Goal: Information Seeking & Learning: Learn about a topic

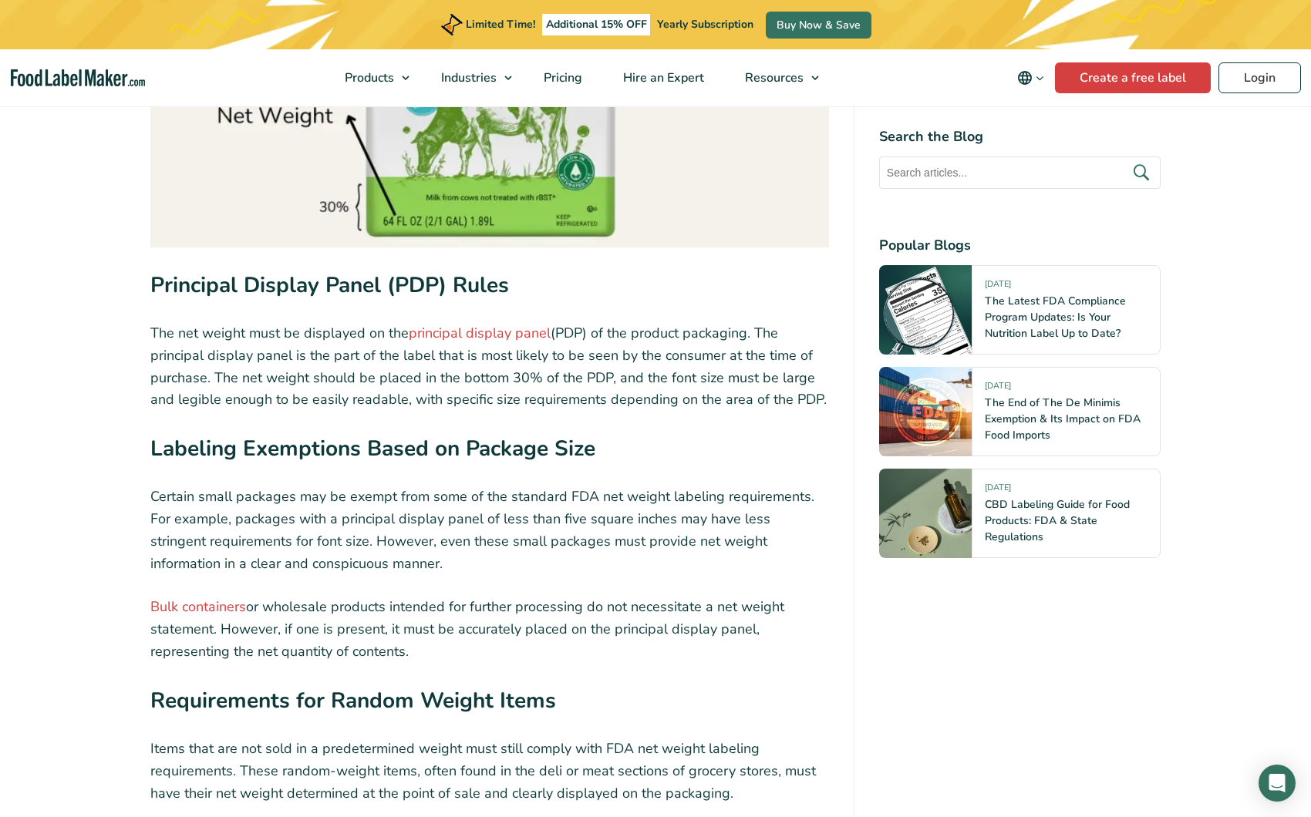
scroll to position [2706, 0]
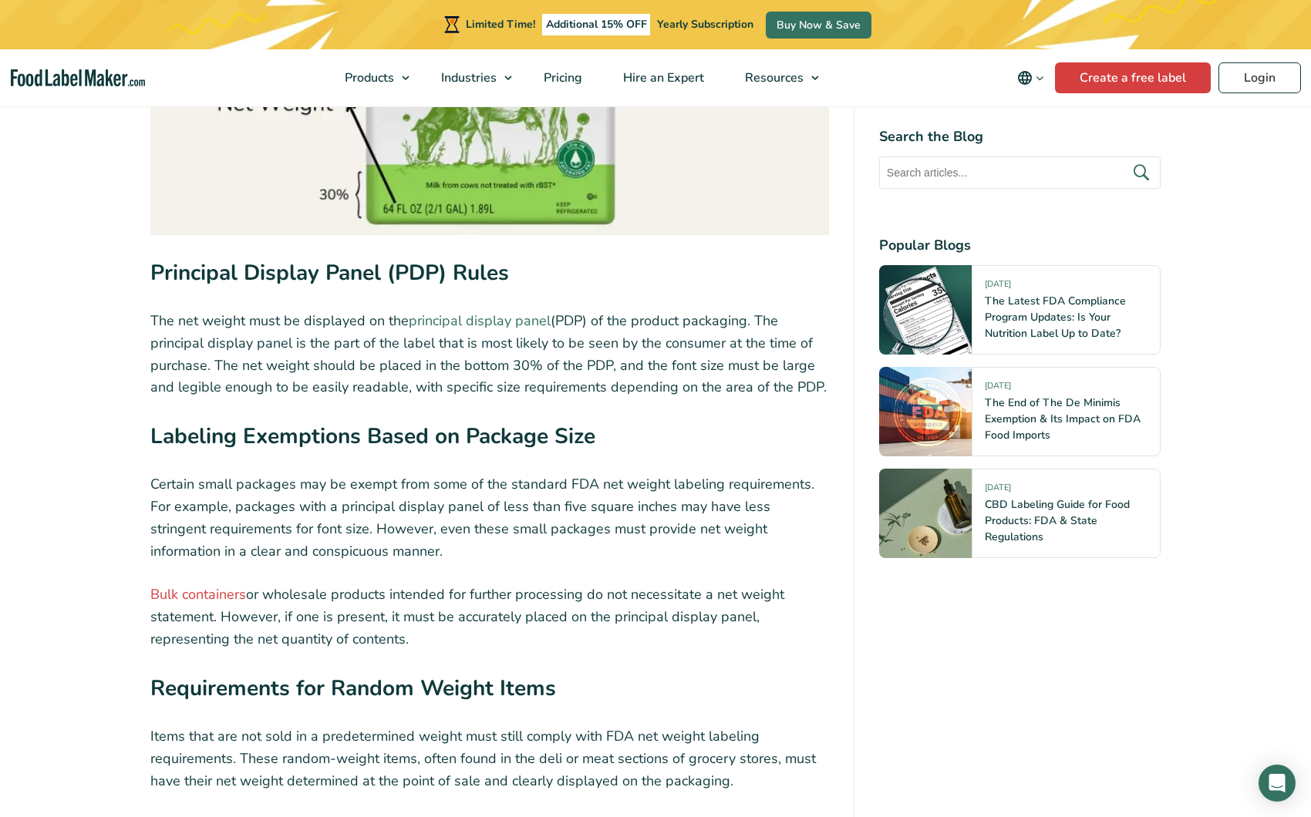
click at [459, 312] on link "principal display panel" at bounding box center [480, 321] width 142 height 19
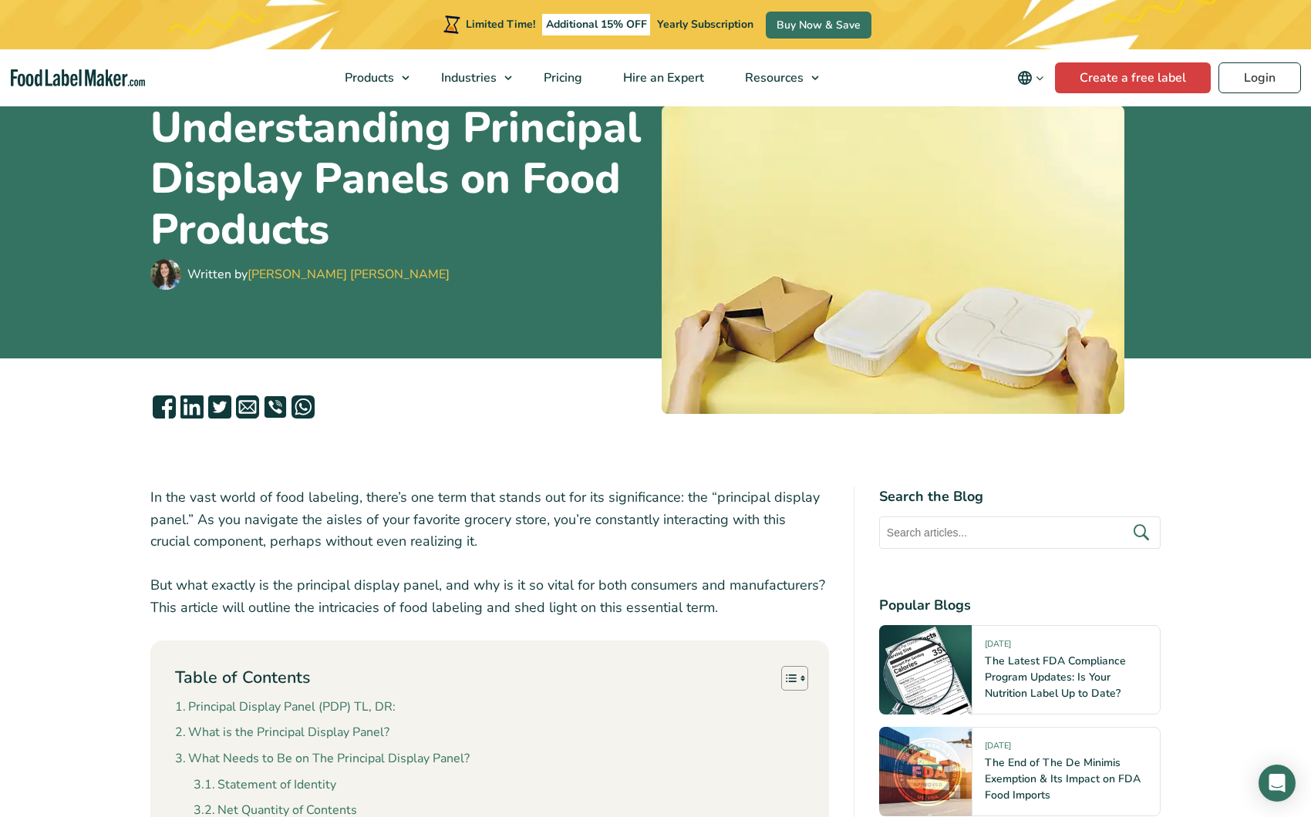
scroll to position [62, 0]
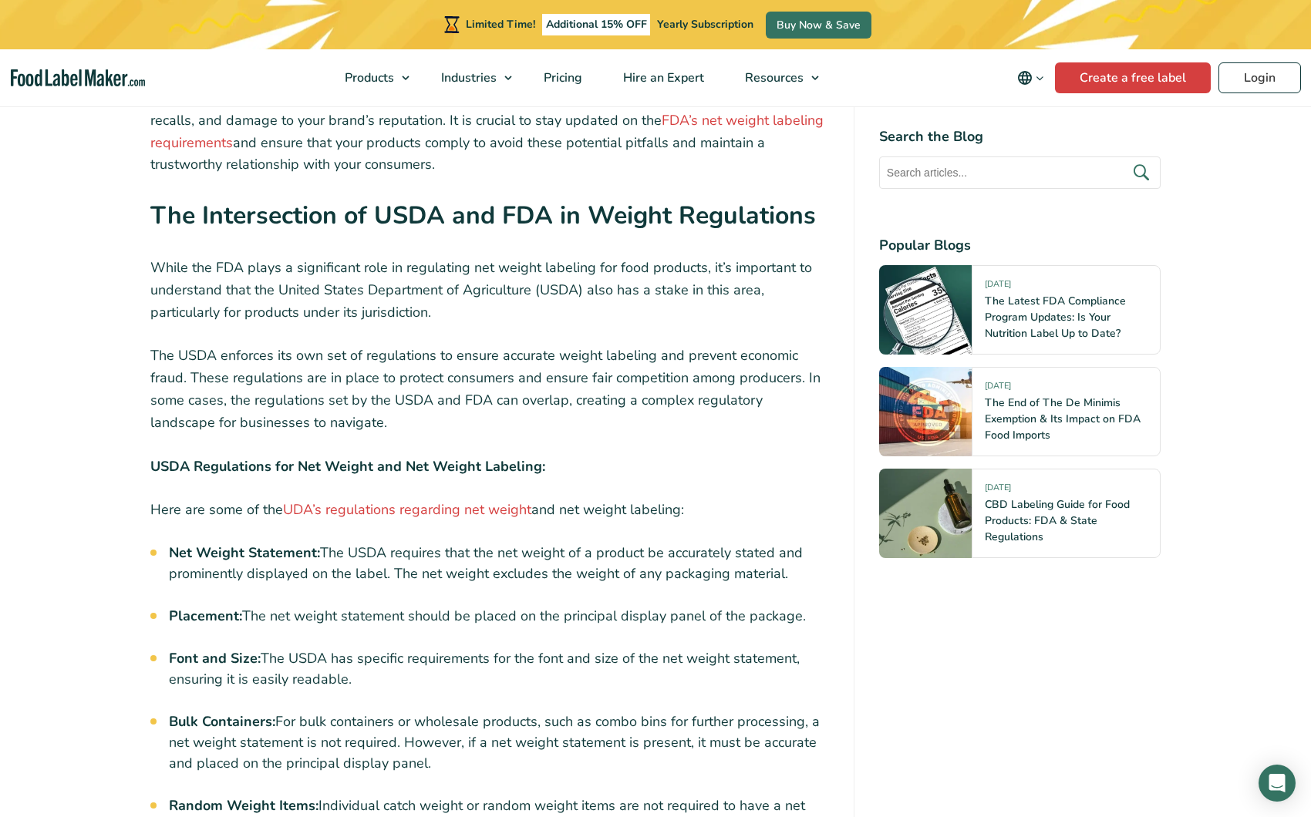
scroll to position [3892, 0]
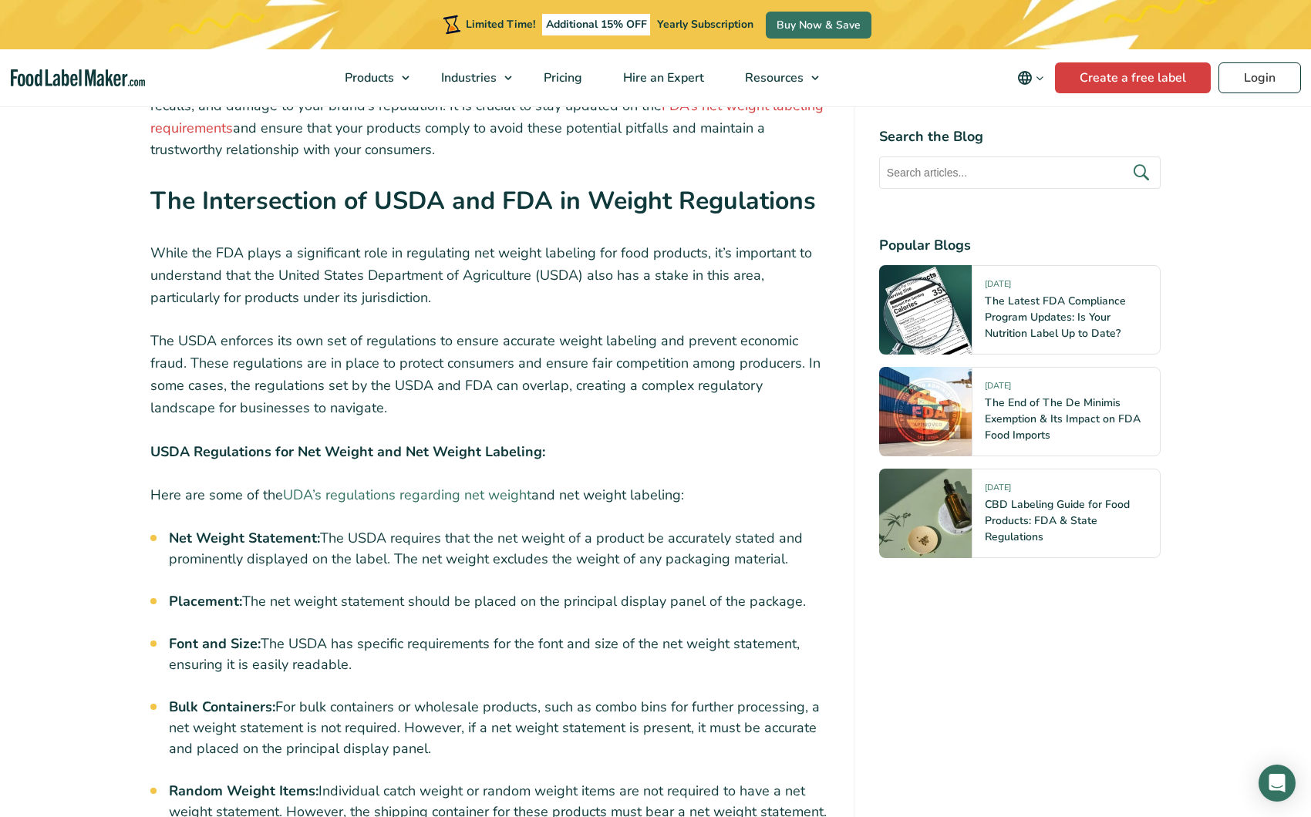
click at [318, 486] on link "UDA’s regulations regarding net weight" at bounding box center [407, 495] width 248 height 19
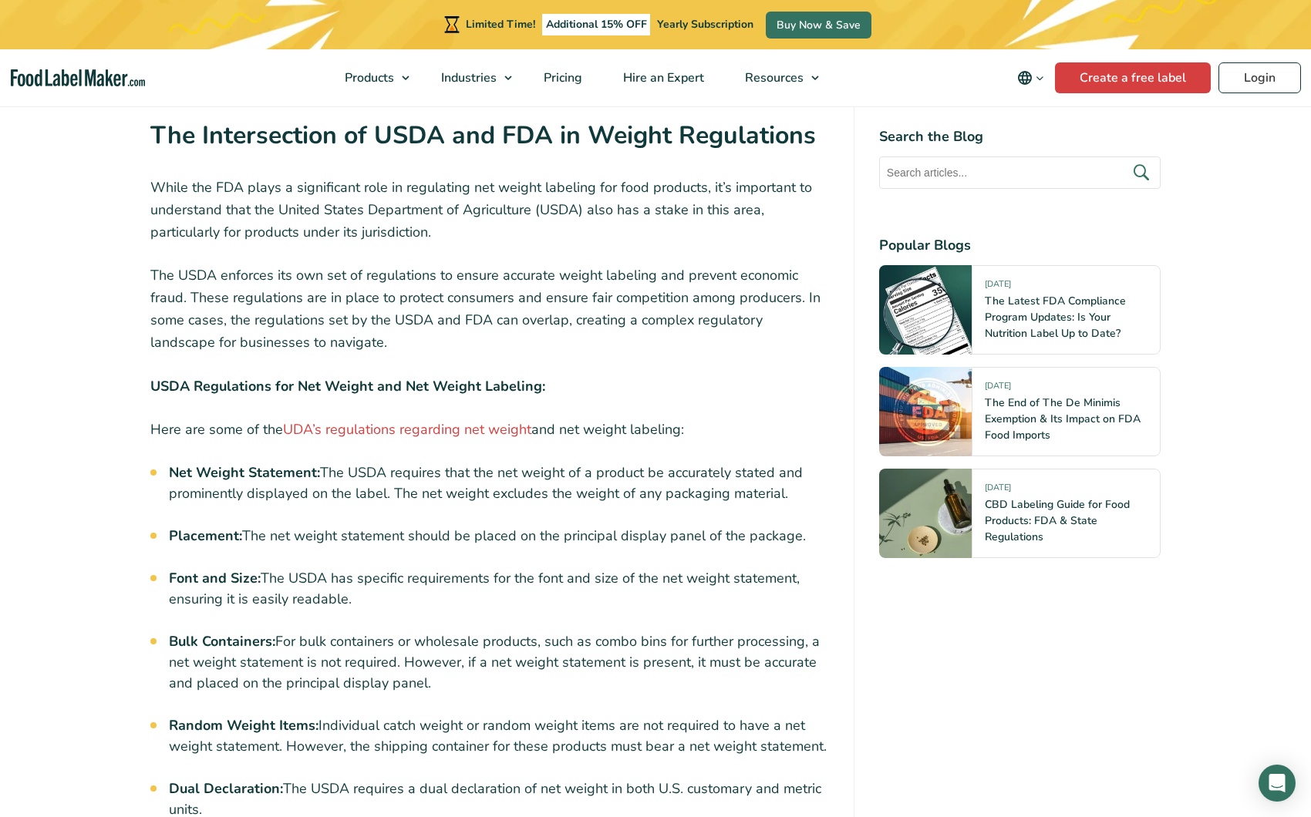
scroll to position [3959, 0]
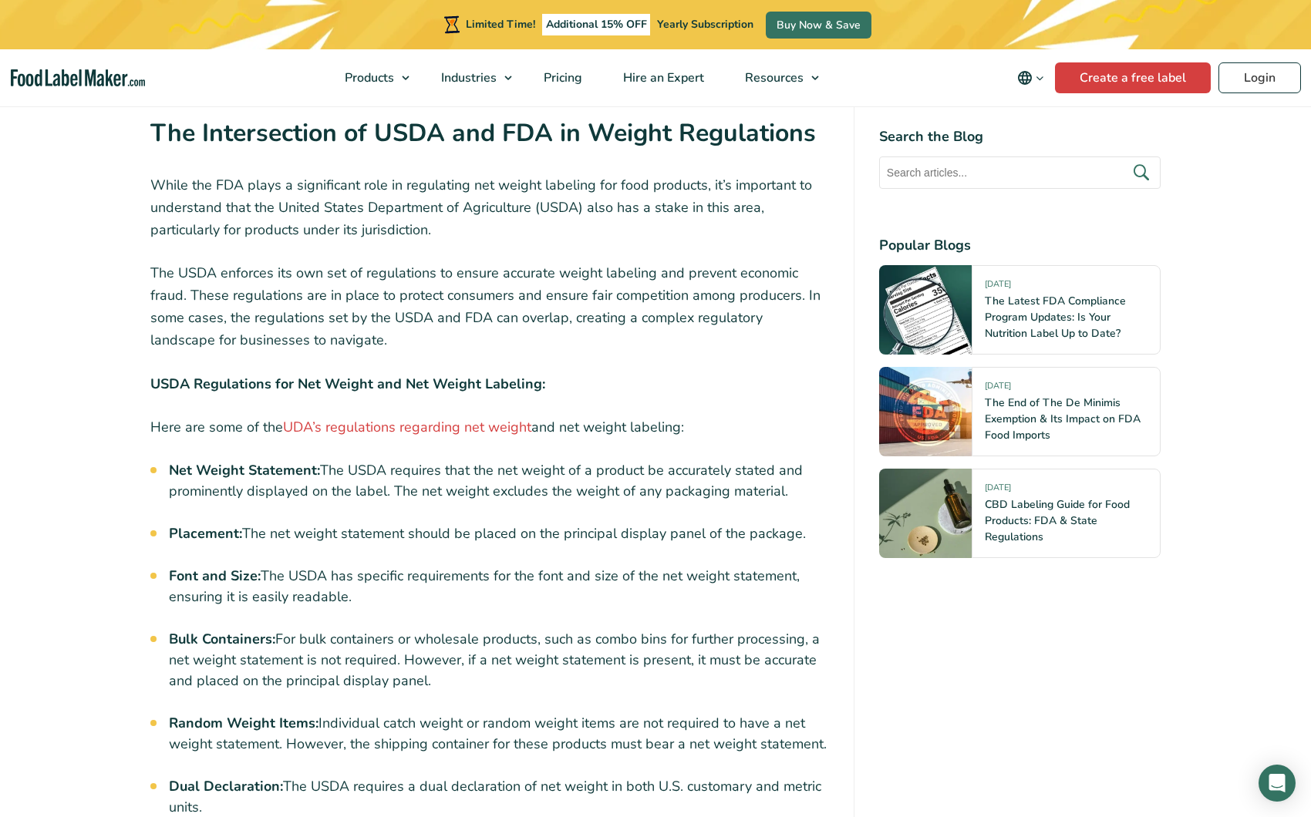
click at [224, 567] on strong "Font and Size:" at bounding box center [215, 576] width 92 height 19
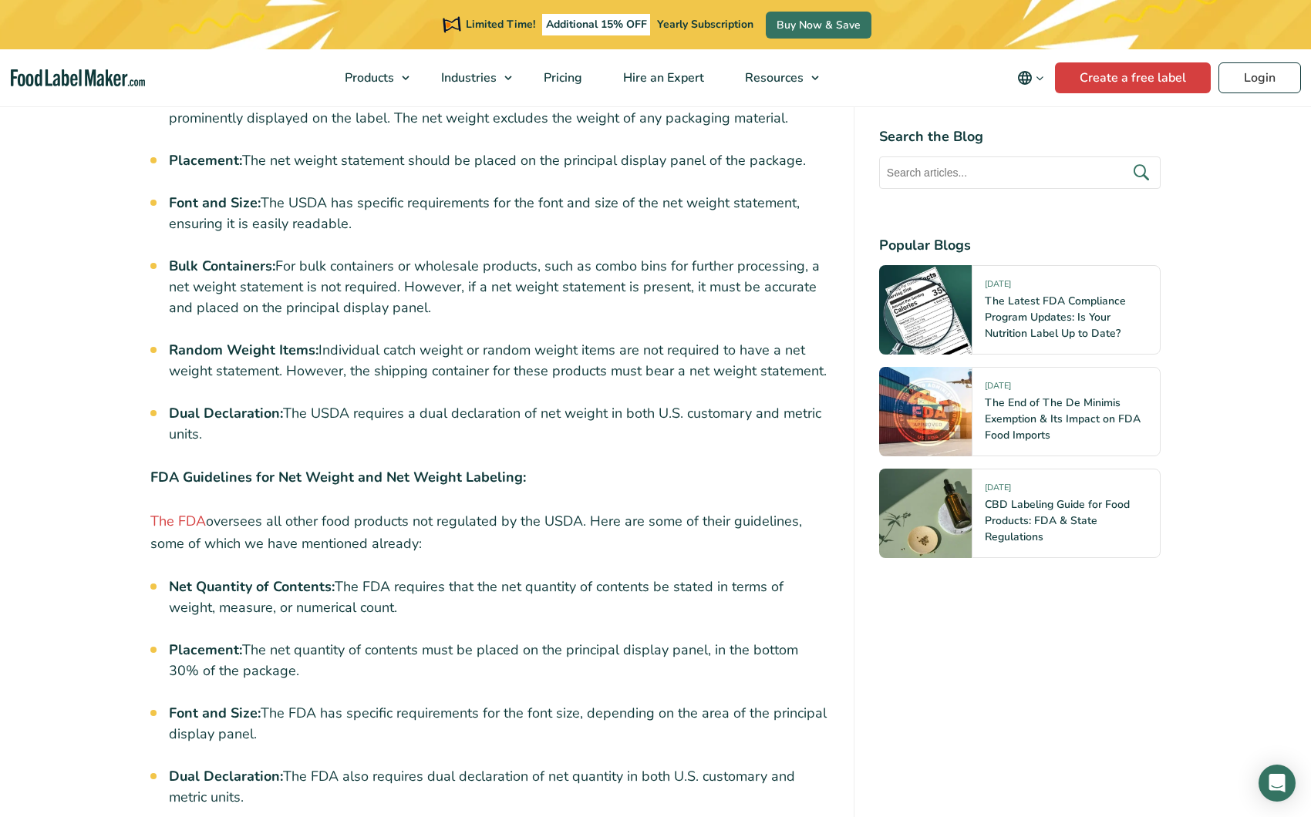
scroll to position [4407, 0]
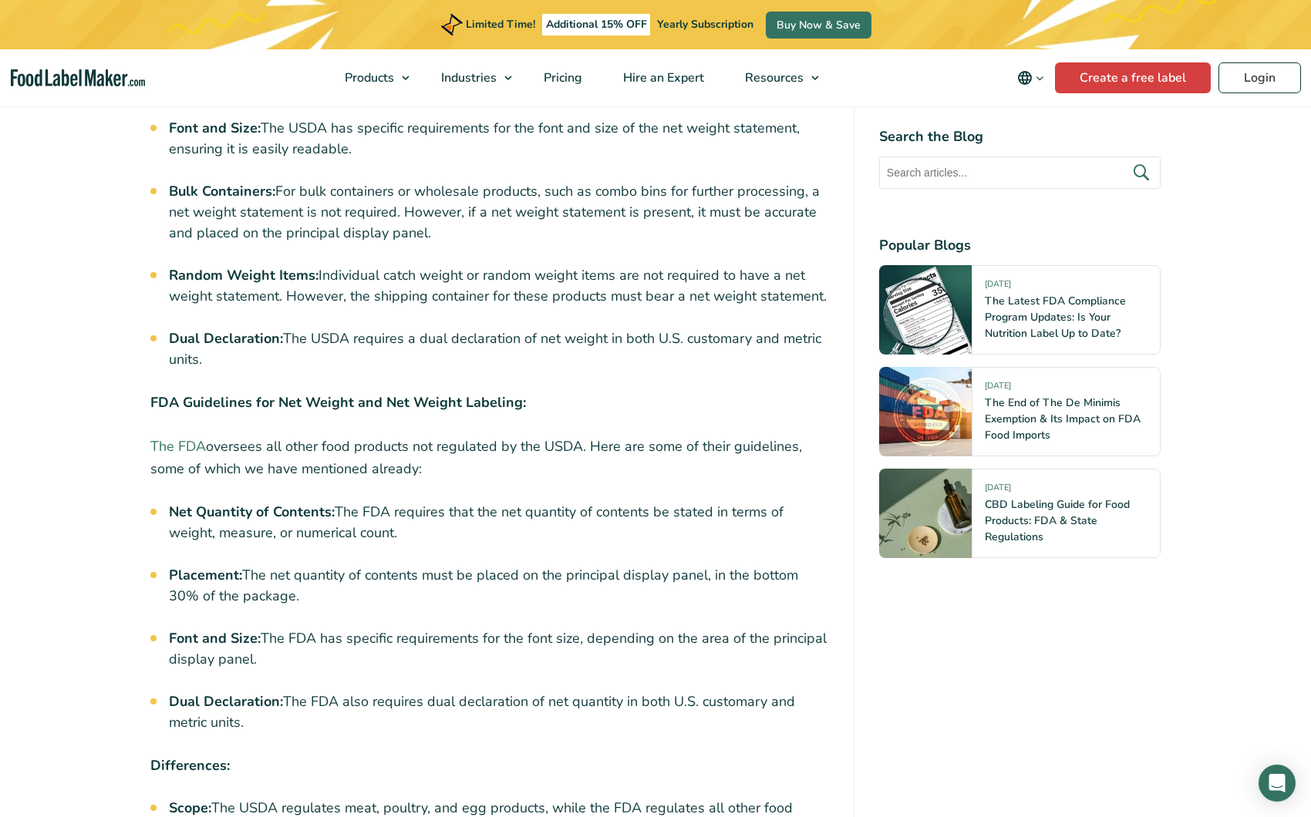
click at [172, 437] on link "The FDA" at bounding box center [178, 446] width 56 height 19
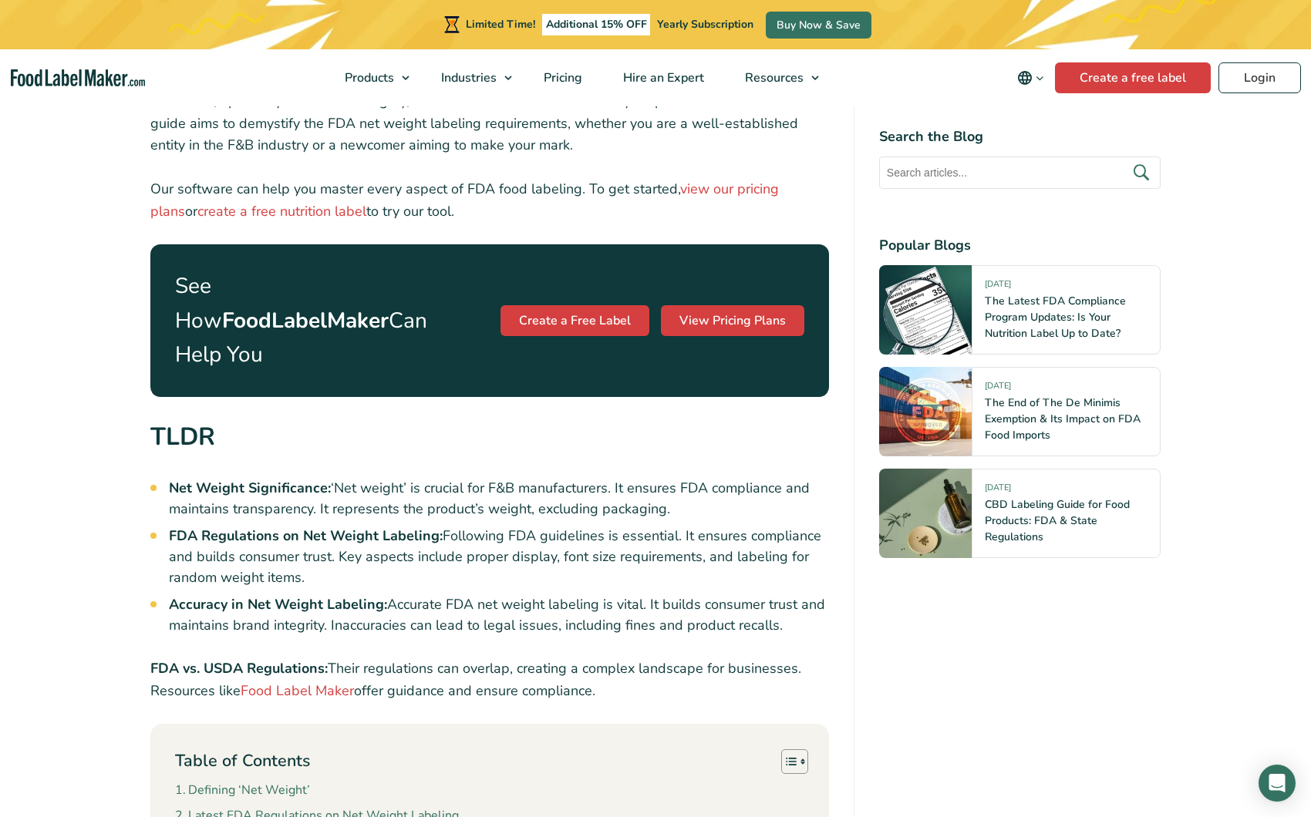
scroll to position [0, 0]
